Goal: Transaction & Acquisition: Purchase product/service

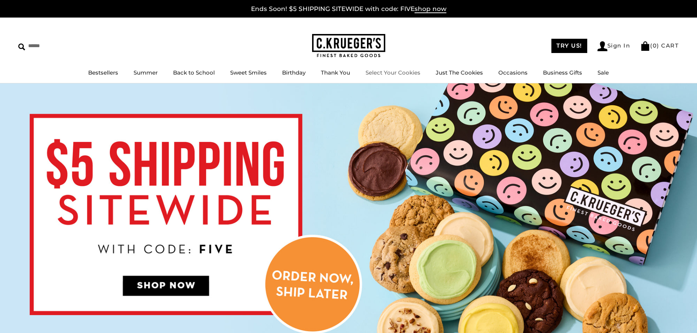
click at [385, 76] on link "Select Your Cookies" at bounding box center [392, 72] width 55 height 7
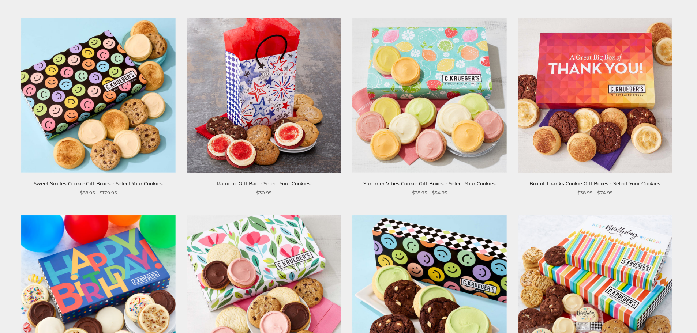
scroll to position [183, 0]
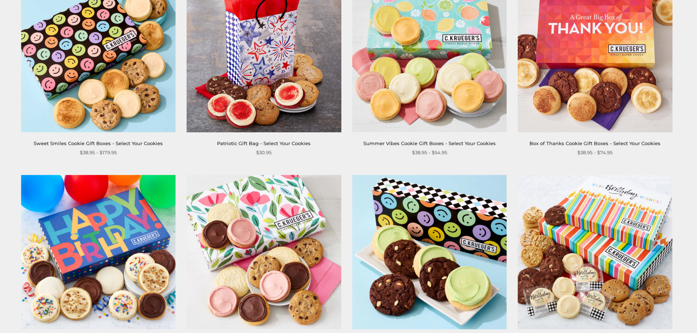
click at [476, 93] on img at bounding box center [429, 55] width 154 height 154
